Goal: Navigation & Orientation: Find specific page/section

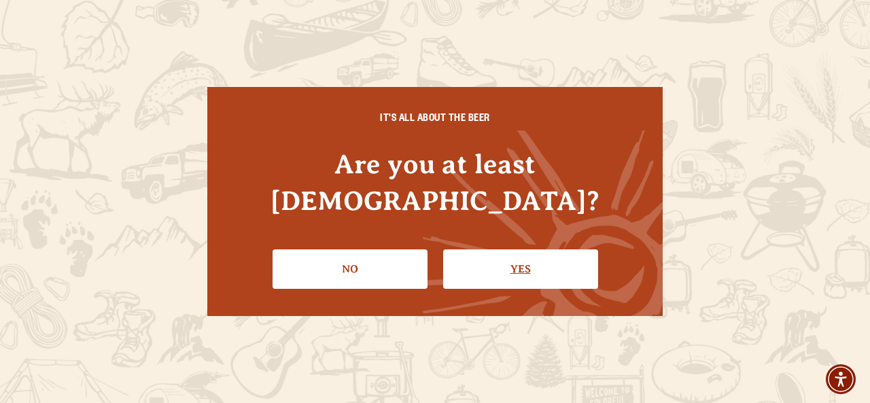
click at [499, 255] on link "Yes" at bounding box center [520, 268] width 155 height 39
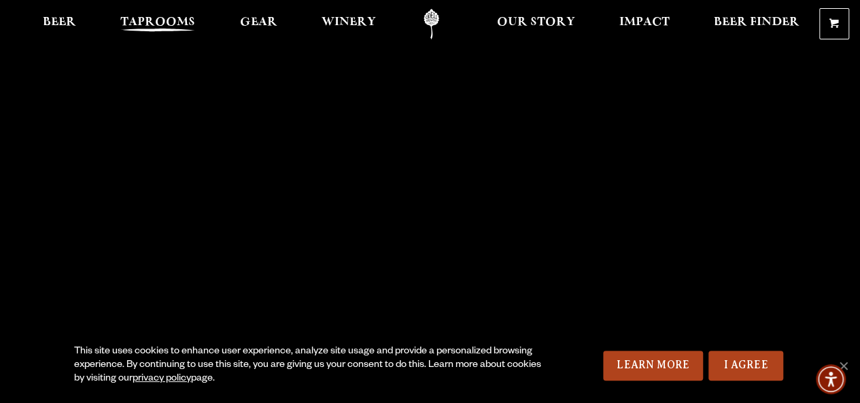
click at [162, 24] on span "Taprooms" at bounding box center [157, 22] width 75 height 11
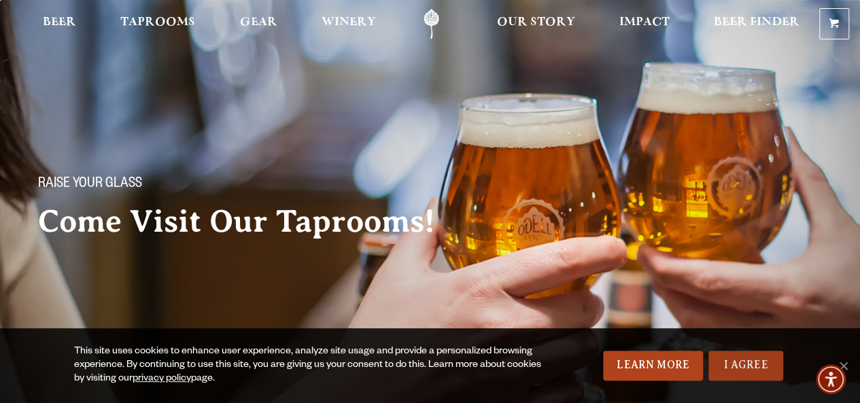
click at [738, 372] on link "I Agree" at bounding box center [745, 366] width 75 height 30
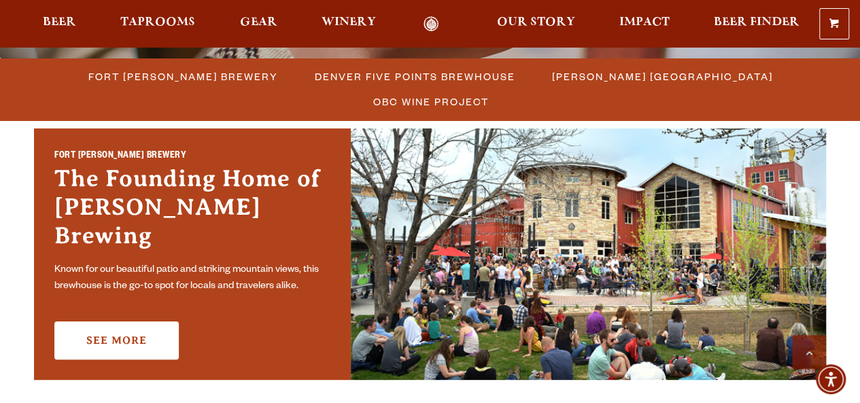
scroll to position [371, 0]
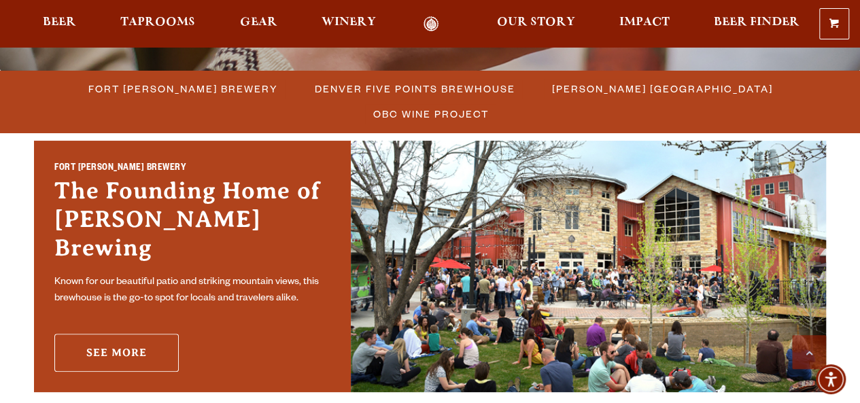
click at [94, 343] on link "See More" at bounding box center [116, 353] width 124 height 38
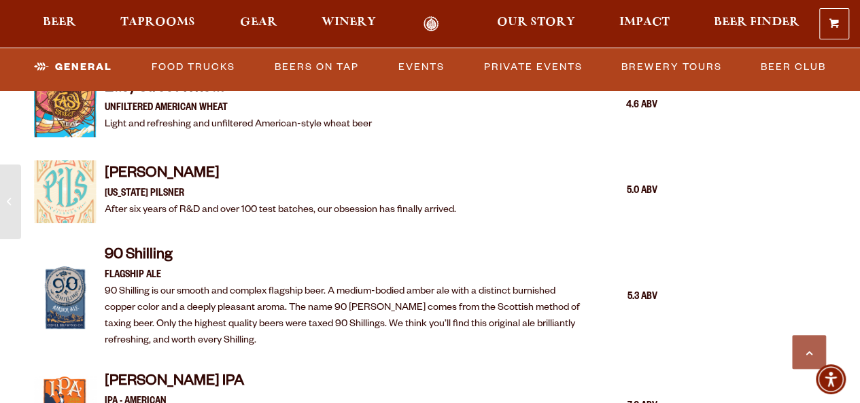
scroll to position [1449, 0]
